Goal: Transaction & Acquisition: Purchase product/service

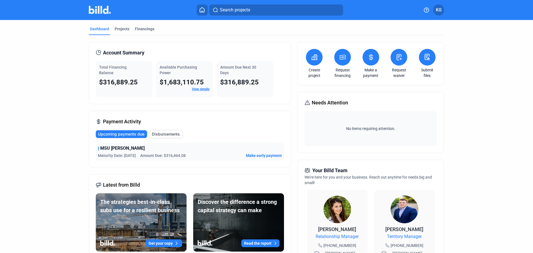
click at [339, 61] on button at bounding box center [342, 57] width 17 height 17
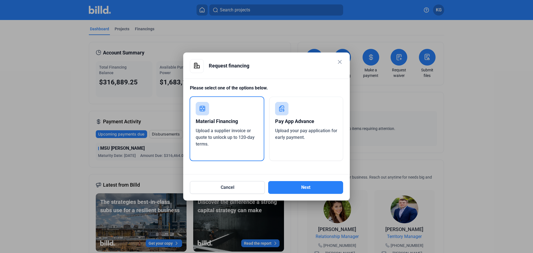
click at [290, 127] on div "Pay App Advance" at bounding box center [306, 121] width 62 height 12
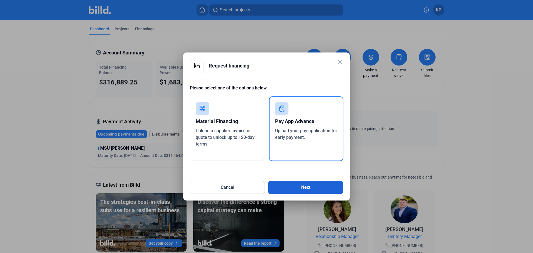
click at [298, 187] on button "Next" at bounding box center [305, 187] width 75 height 13
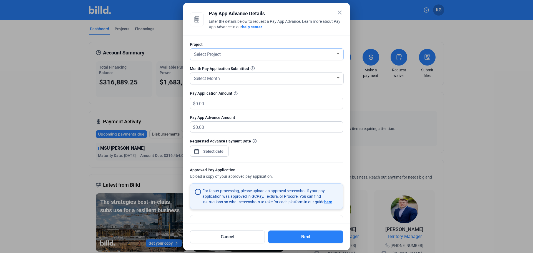
click at [269, 51] on div "Select Project" at bounding box center [264, 54] width 143 height 8
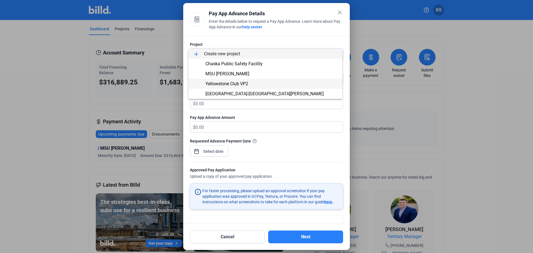
click at [249, 82] on span "Yellowstone Club VP2" at bounding box center [265, 84] width 145 height 10
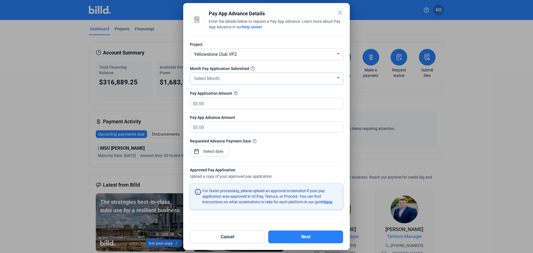
click at [249, 80] on div "Select Month" at bounding box center [264, 78] width 143 height 8
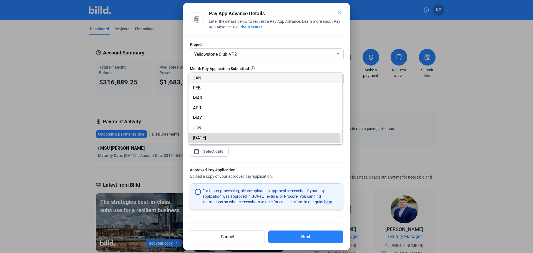
click at [217, 141] on span "[DATE]" at bounding box center [265, 138] width 145 height 10
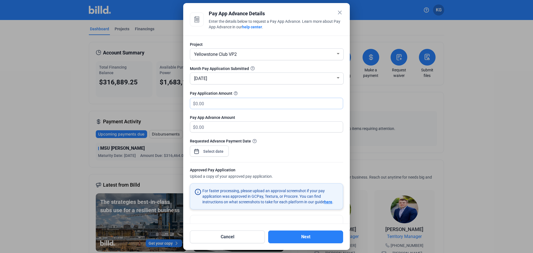
drag, startPoint x: 211, startPoint y: 104, endPoint x: 106, endPoint y: 82, distance: 107.5
click at [111, 85] on div "close Pay App Advance Details Enter the details below to request a Pay App Adva…" at bounding box center [266, 126] width 533 height 253
click at [226, 102] on input "text" at bounding box center [266, 103] width 141 height 11
type input "410,174.97"
click at [222, 149] on div "close Pay App Advance Details Enter the details below to request a Pay App Adva…" at bounding box center [266, 126] width 533 height 253
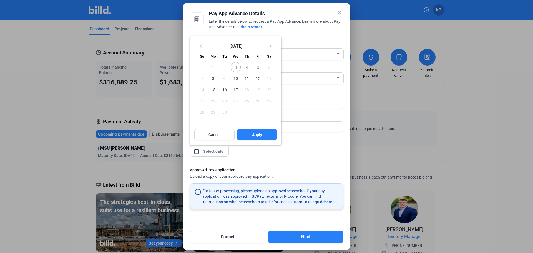
click at [260, 64] on span "5" at bounding box center [258, 67] width 10 height 10
click at [251, 132] on button "Apply" at bounding box center [257, 134] width 40 height 11
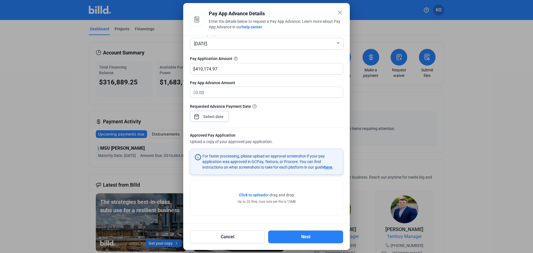
scroll to position [36, 0]
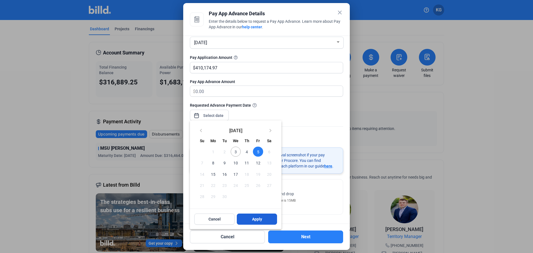
click at [252, 220] on span "Apply" at bounding box center [257, 219] width 10 height 6
click at [247, 220] on button "Apply" at bounding box center [257, 219] width 40 height 11
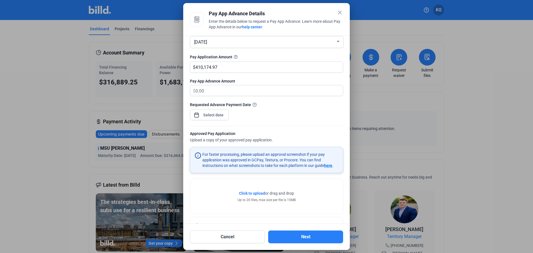
click at [256, 195] on span "Click to upload" at bounding box center [252, 193] width 26 height 4
click at [252, 193] on span "Click to upload" at bounding box center [252, 193] width 26 height 4
click at [257, 193] on span "Click to upload" at bounding box center [252, 193] width 26 height 4
click at [259, 193] on span "Click to upload" at bounding box center [252, 193] width 26 height 4
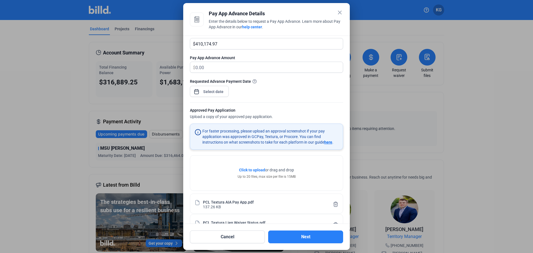
scroll to position [92, 0]
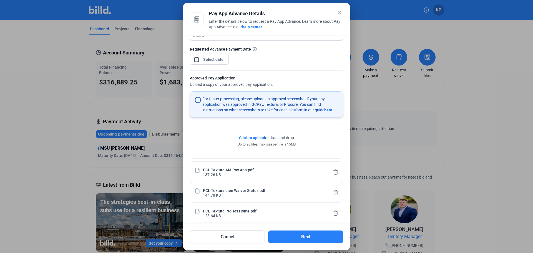
click at [252, 139] on span "Click to upload" at bounding box center [252, 138] width 26 height 4
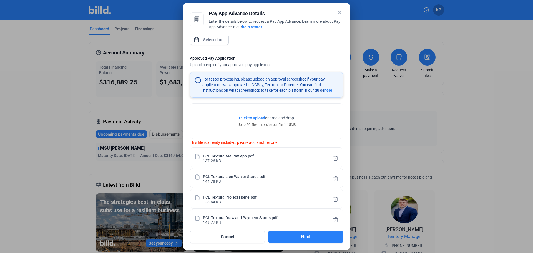
scroll to position [125, 0]
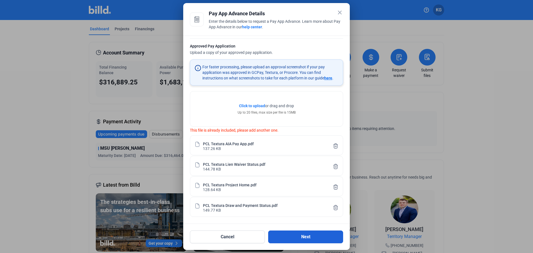
click at [294, 236] on button "Next" at bounding box center [305, 237] width 75 height 13
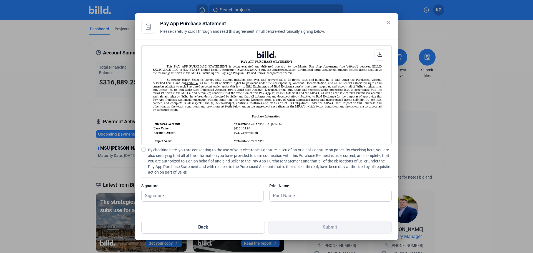
scroll to position [0, 0]
click at [144, 149] on span at bounding box center [143, 149] width 4 height 4
click at [0, 0] on input "By checking here, you are consenting to the use of your electronic signature in…" at bounding box center [0, 0] width 0 height 0
click at [197, 198] on input "text" at bounding box center [203, 195] width 122 height 11
drag, startPoint x: 197, startPoint y: 197, endPoint x: 197, endPoint y: 189, distance: 8.1
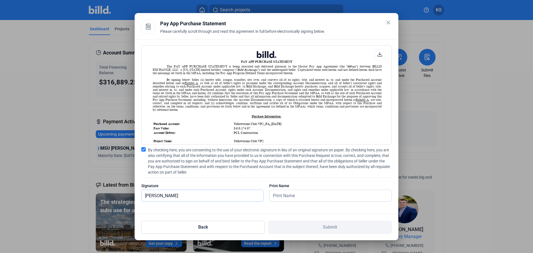
click at [197, 197] on input "[PERSON_NAME]" at bounding box center [200, 195] width 116 height 11
type input "[PERSON_NAME]"
click at [296, 200] on input "text" at bounding box center [331, 195] width 122 height 11
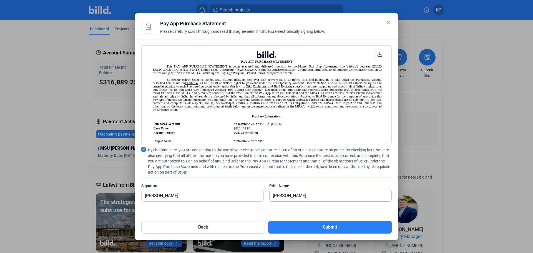
type input "[PERSON_NAME]"
drag, startPoint x: 190, startPoint y: 198, endPoint x: 180, endPoint y: 205, distance: 12.6
click at [180, 205] on div at bounding box center [202, 205] width 122 height 6
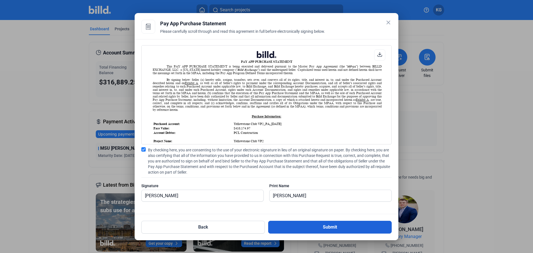
click at [328, 224] on button "Submit" at bounding box center [330, 227] width 124 height 13
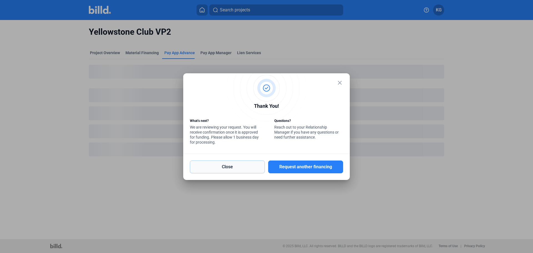
click at [232, 169] on button "Close" at bounding box center [227, 167] width 75 height 13
